Goal: Task Accomplishment & Management: Use online tool/utility

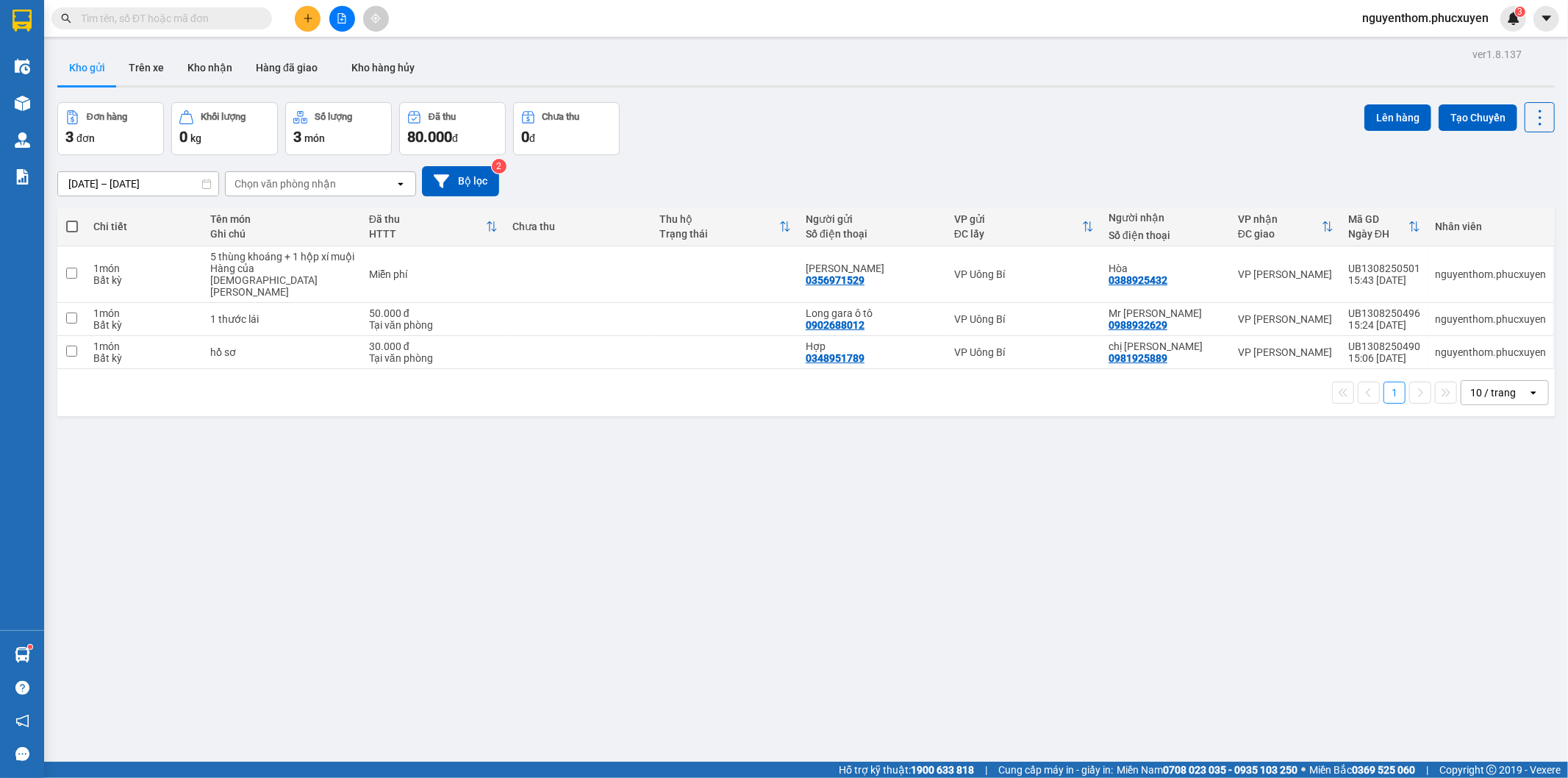
click at [69, 225] on span at bounding box center [73, 227] width 12 height 12
click at [72, 219] on input "checkbox" at bounding box center [72, 219] width 0 height 0
checkbox input "true"
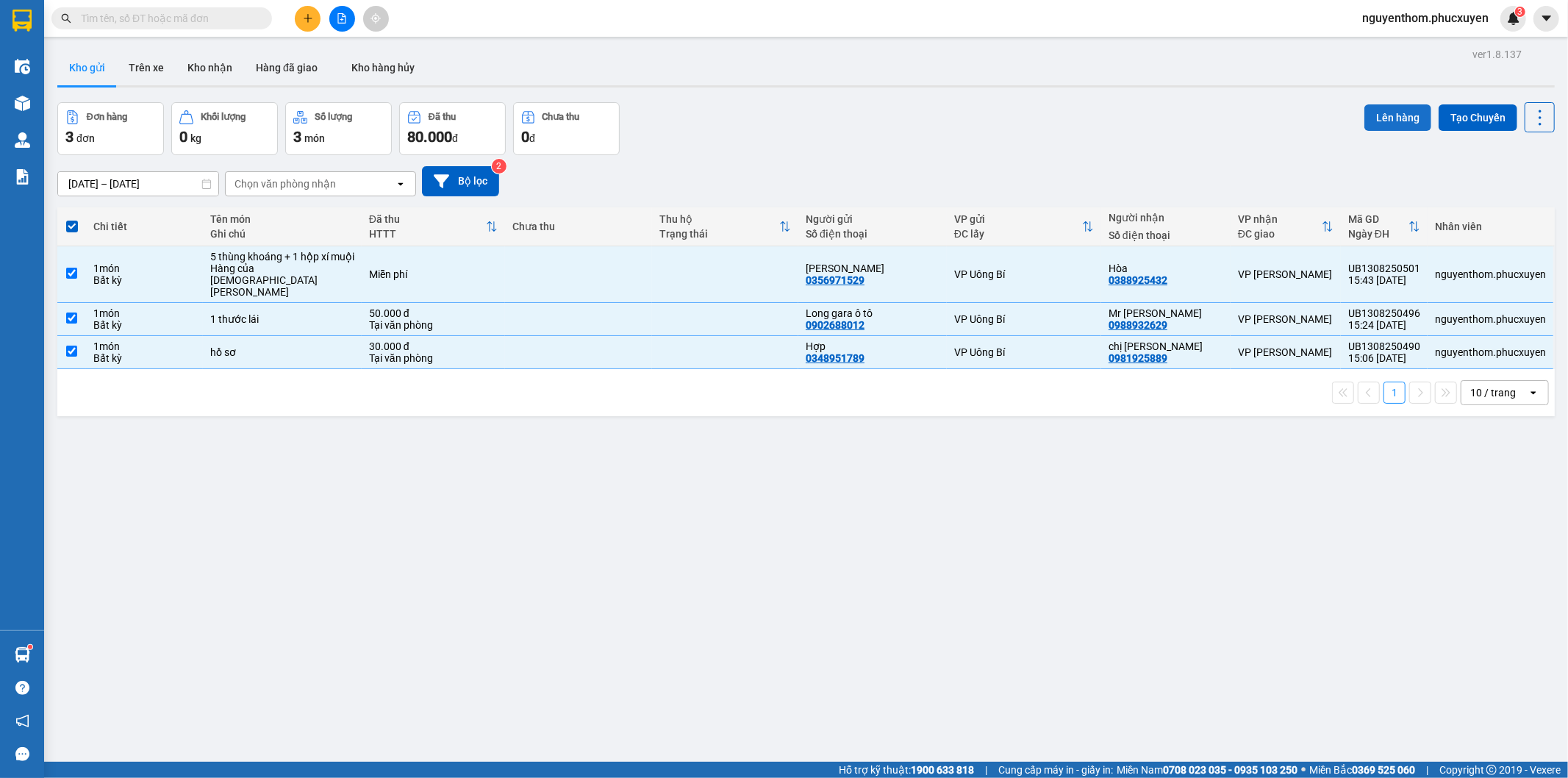
click at [1390, 115] on button "Lên hàng" at bounding box center [1397, 117] width 67 height 27
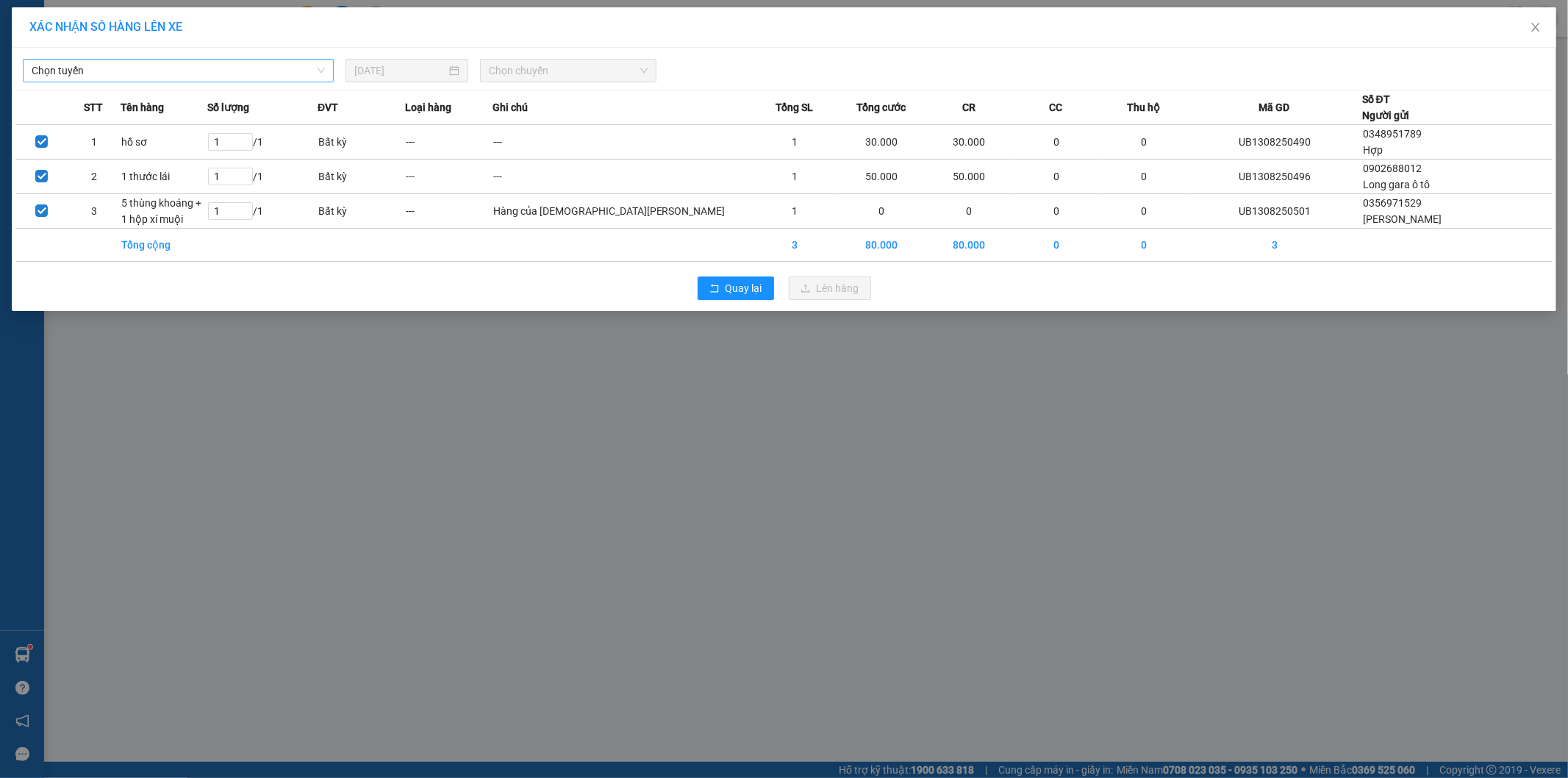
click at [247, 70] on span "Chọn tuyến" at bounding box center [178, 71] width 293 height 22
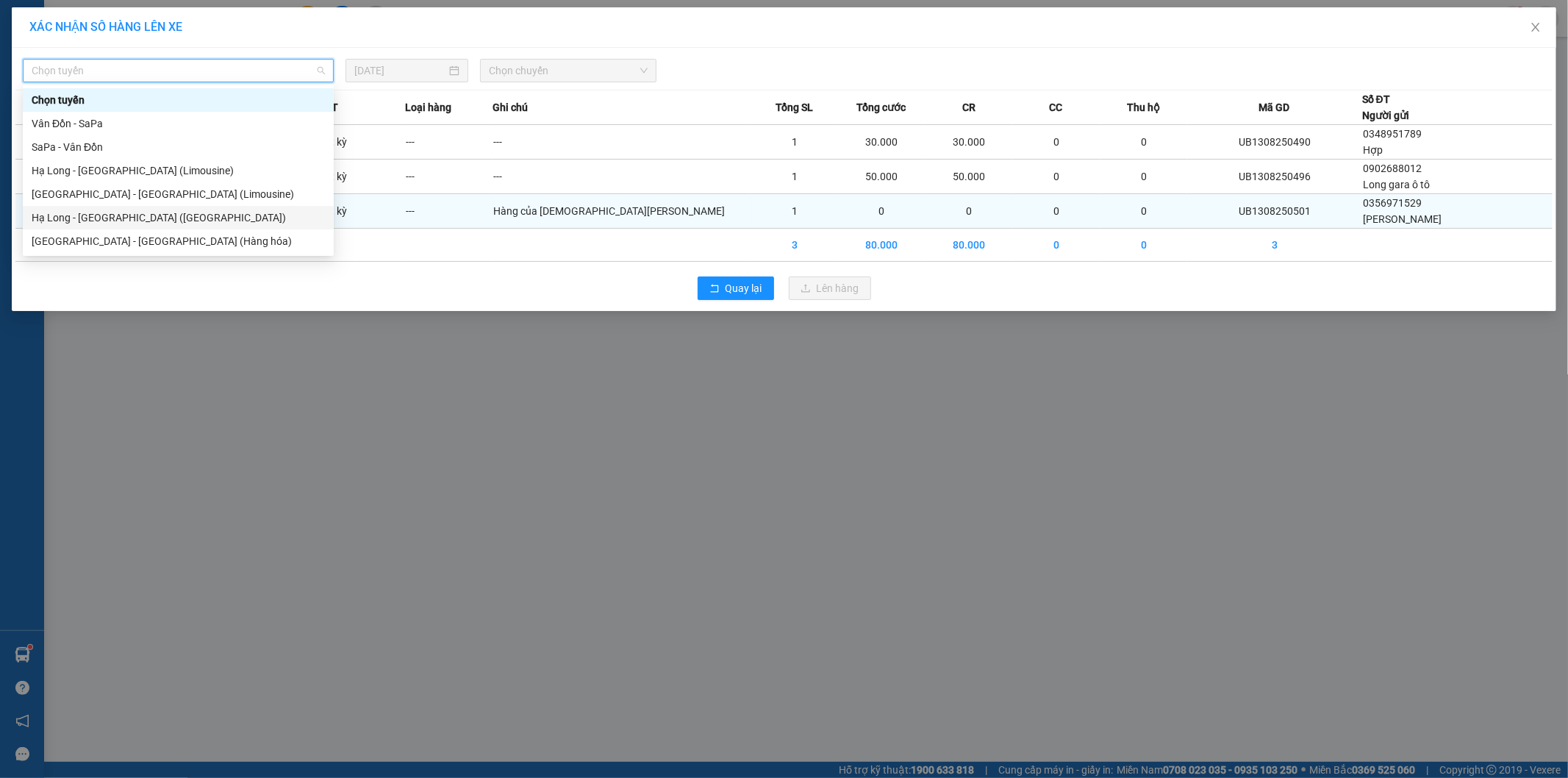
drag, startPoint x: 167, startPoint y: 216, endPoint x: 211, endPoint y: 212, distance: 44.2
click at [167, 216] on div "Hạ Long - [GEOGRAPHIC_DATA] ([GEOGRAPHIC_DATA])" at bounding box center [178, 218] width 293 height 16
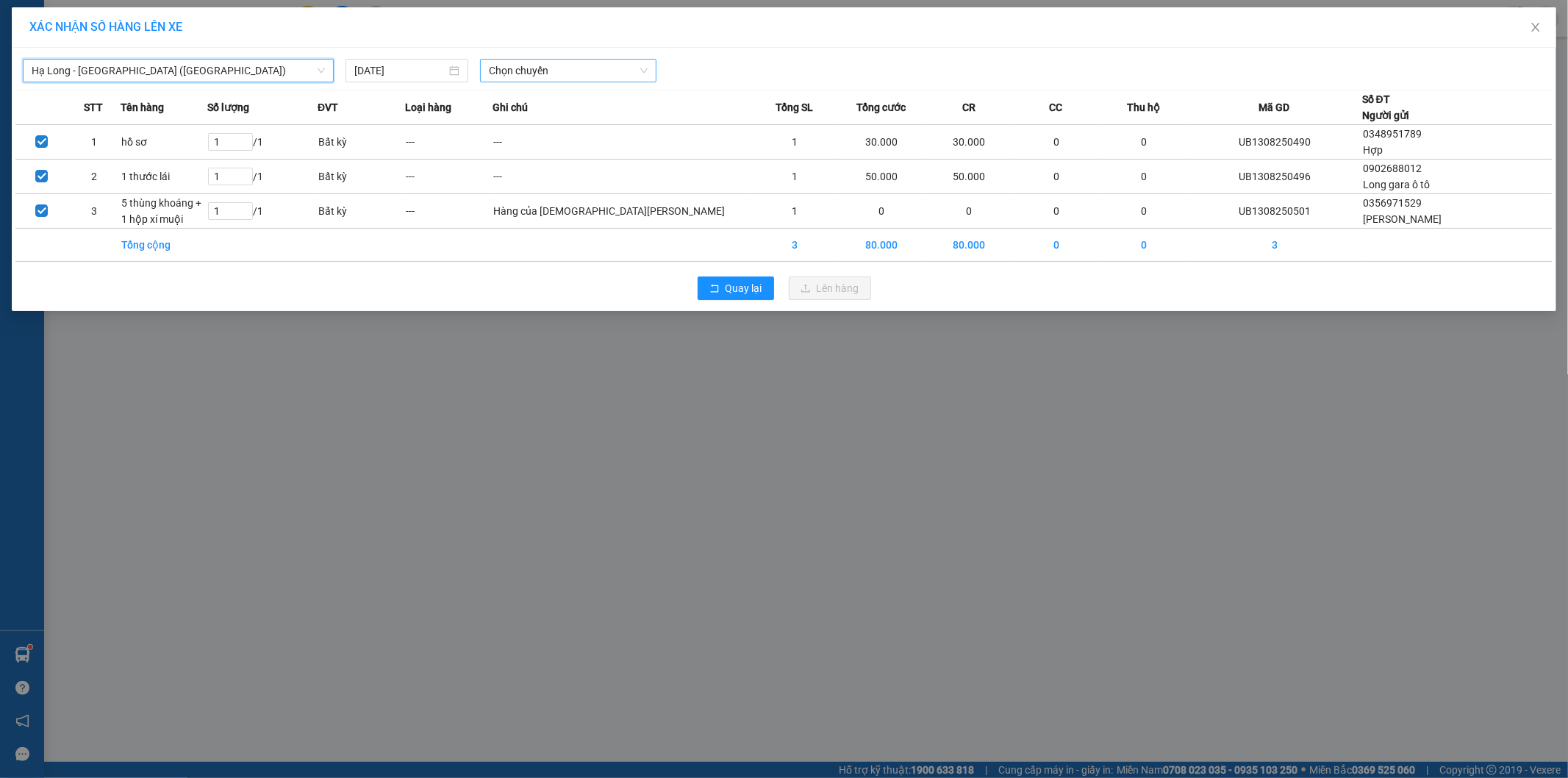
click at [625, 70] on span "Chọn chuyến" at bounding box center [568, 71] width 159 height 22
click at [566, 142] on div "16:00 - 14H-009.42" at bounding box center [546, 147] width 114 height 16
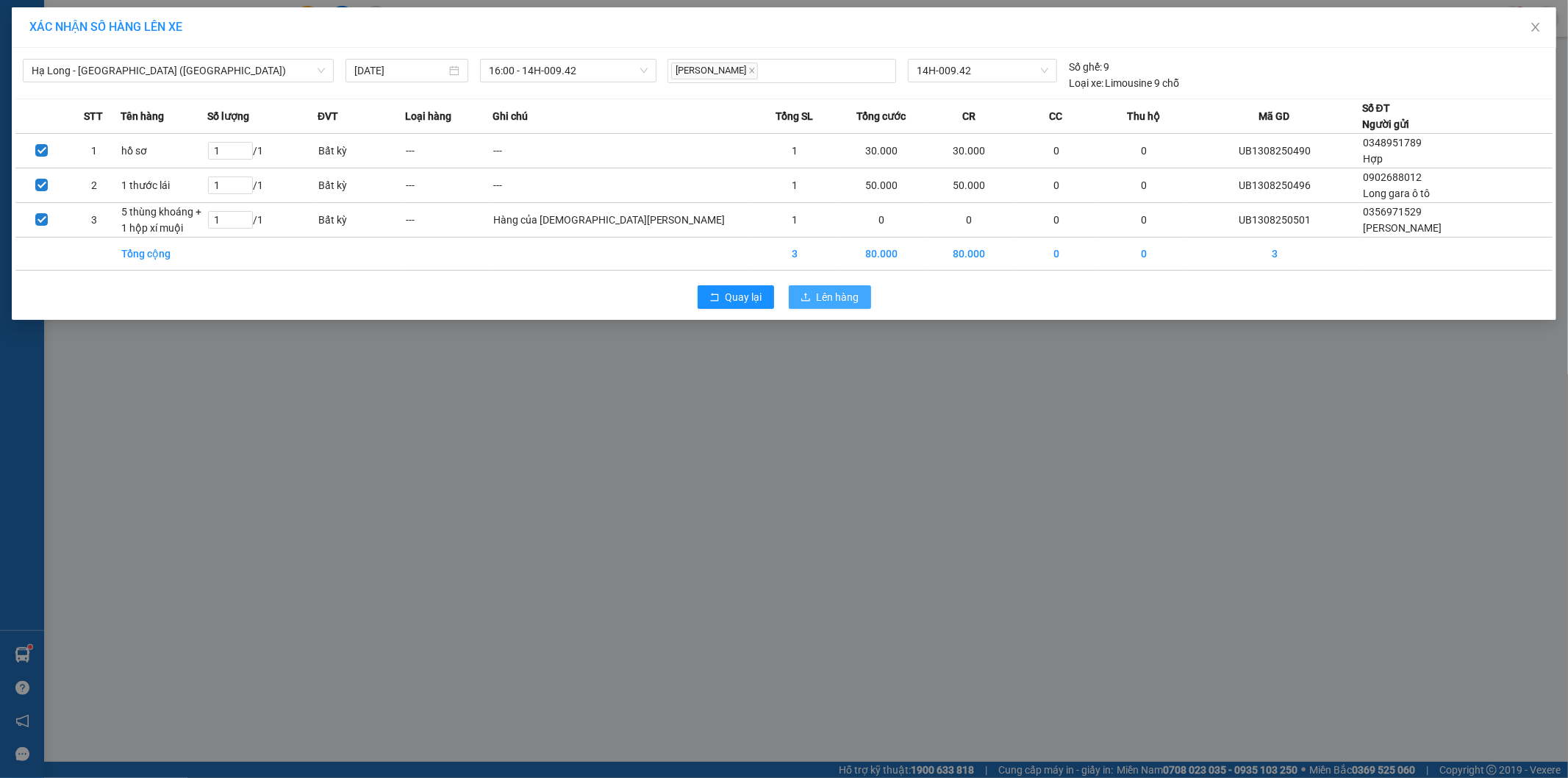
click at [827, 294] on span "Lên hàng" at bounding box center [838, 297] width 43 height 16
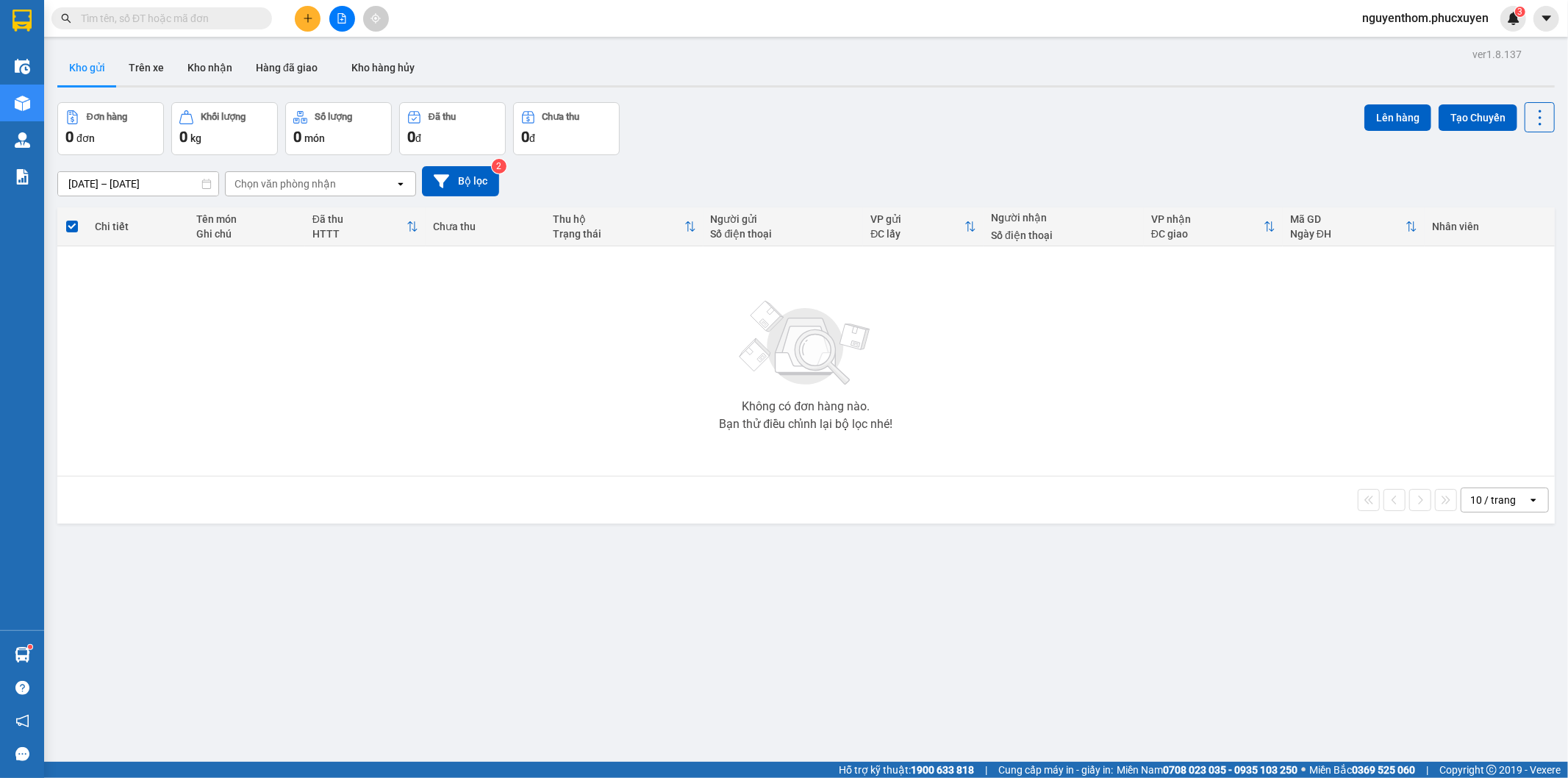
drag, startPoint x: 737, startPoint y: 660, endPoint x: 1520, endPoint y: 1, distance: 1023.4
click at [755, 648] on div "ver 1.8.137 Kho gửi Trên xe Kho nhận Hàng đã giao Kho hàng hủy Đơn hàng 0 đơn K…" at bounding box center [806, 432] width 1508 height 778
